Goal: Task Accomplishment & Management: Manage account settings

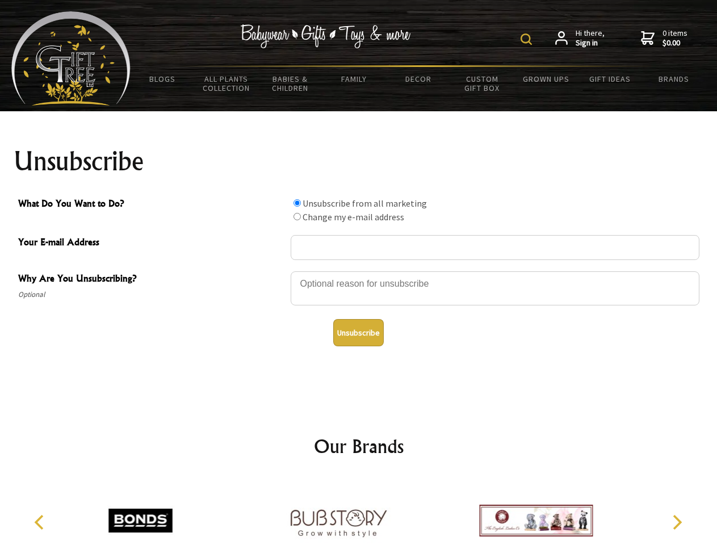
click at [528, 39] on img at bounding box center [525, 38] width 11 height 11
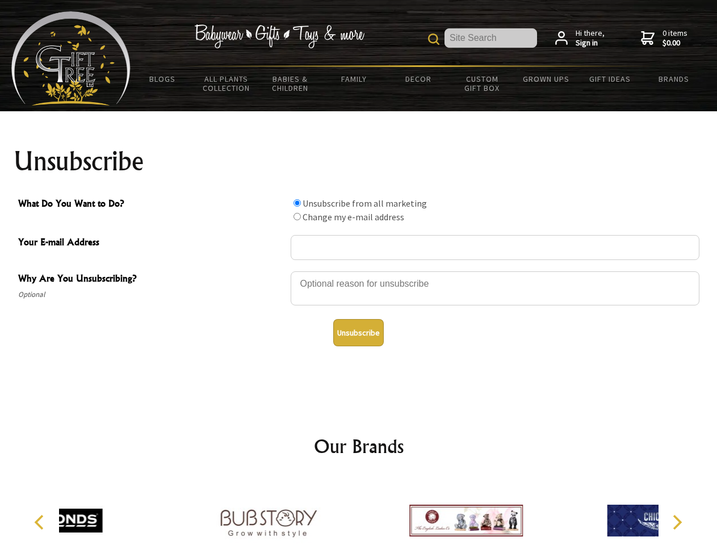
click at [359, 271] on div at bounding box center [495, 290] width 409 height 40
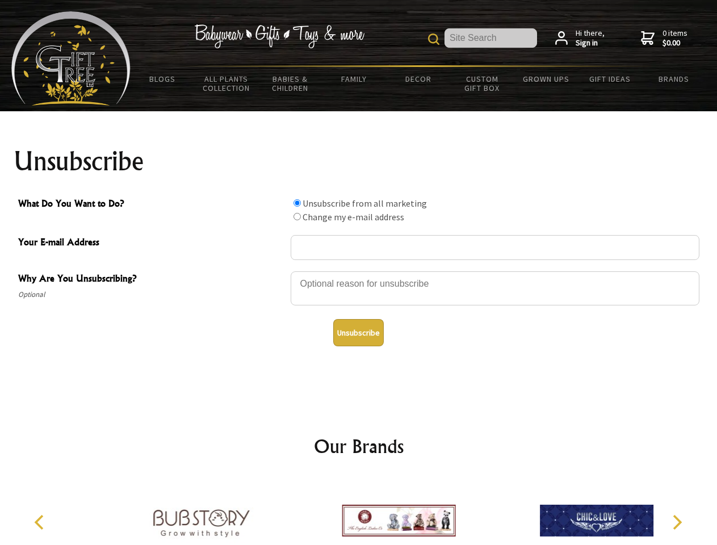
click at [297, 203] on input "What Do You Want to Do?" at bounding box center [296, 202] width 7 height 7
click at [297, 216] on input "What Do You Want to Do?" at bounding box center [296, 216] width 7 height 7
radio input "true"
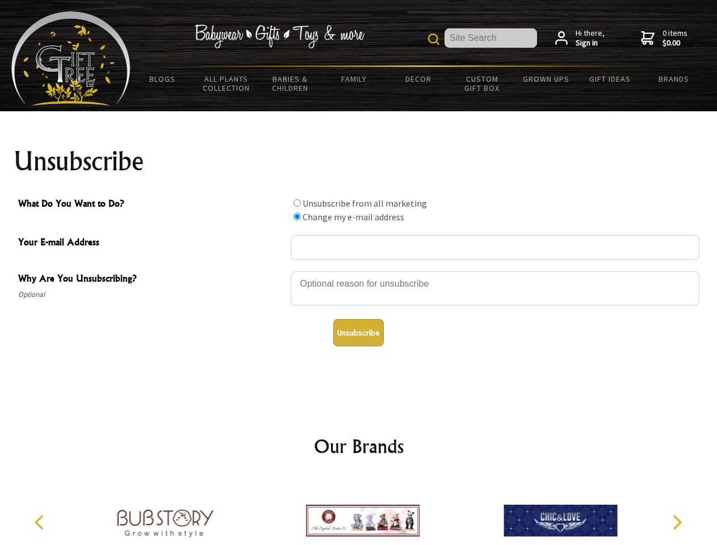
click at [358, 333] on button "Unsubscribe" at bounding box center [358, 332] width 51 height 27
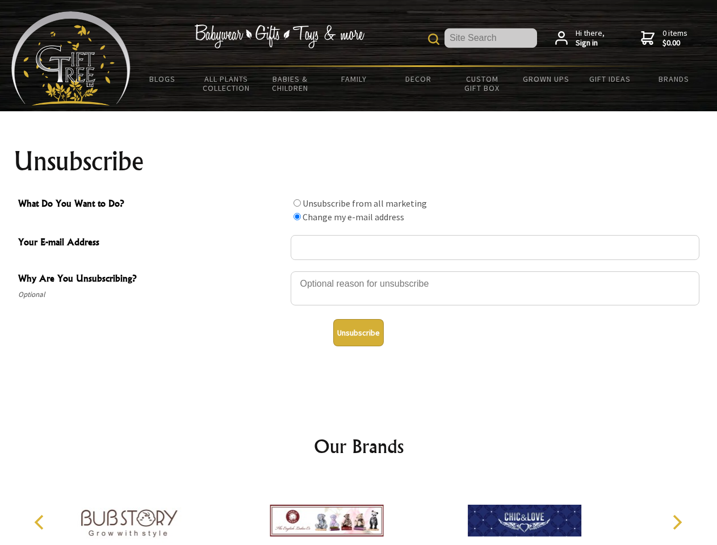
click at [41, 522] on icon "Previous" at bounding box center [40, 522] width 15 height 15
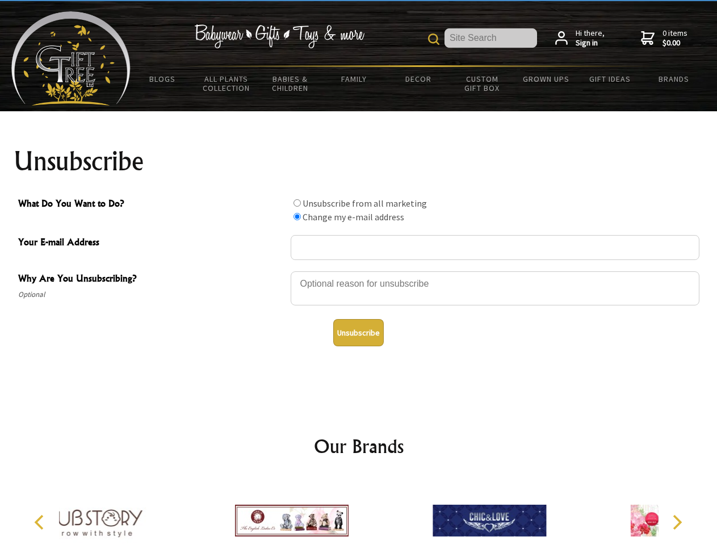
click at [677, 522] on icon "Next" at bounding box center [676, 522] width 15 height 15
